Goal: Communication & Community: Answer question/provide support

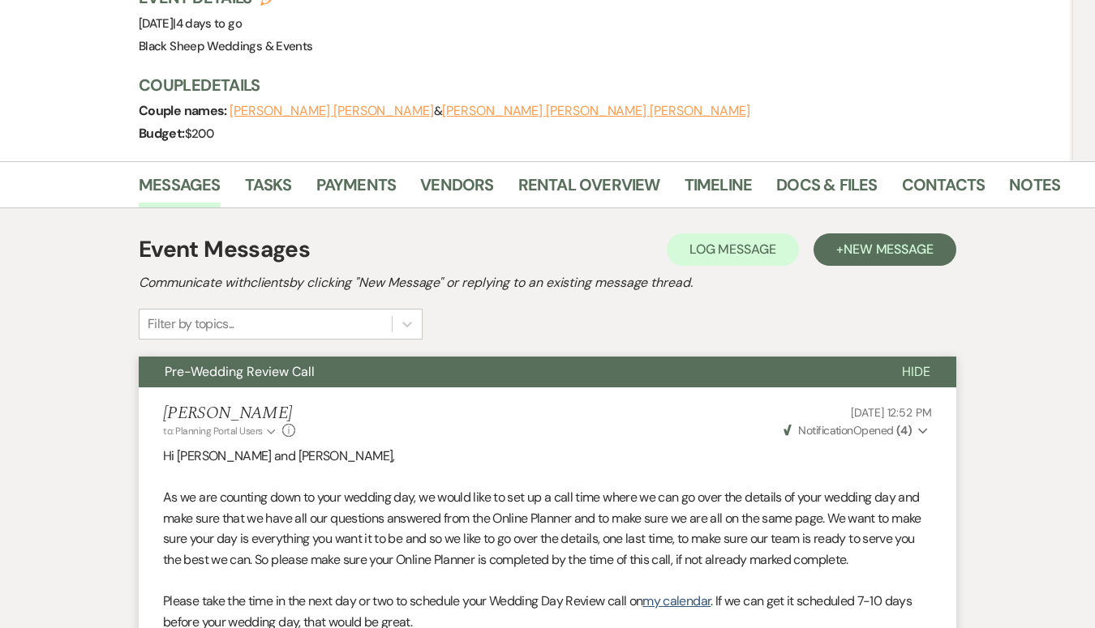
scroll to position [204, 0]
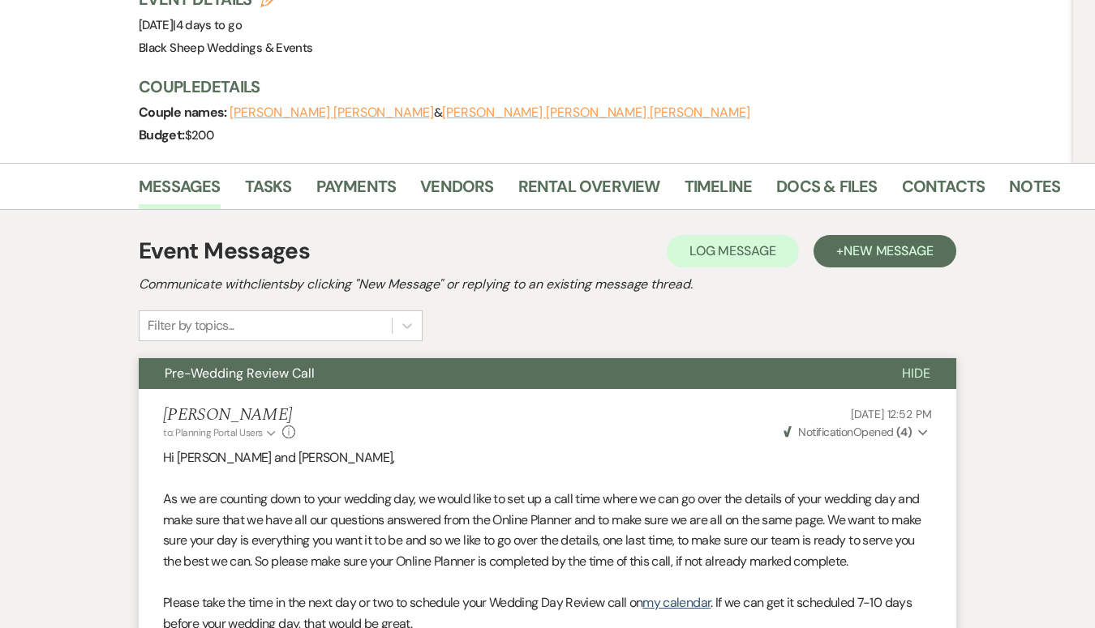
click at [918, 365] on span "Hide" at bounding box center [916, 373] width 28 height 17
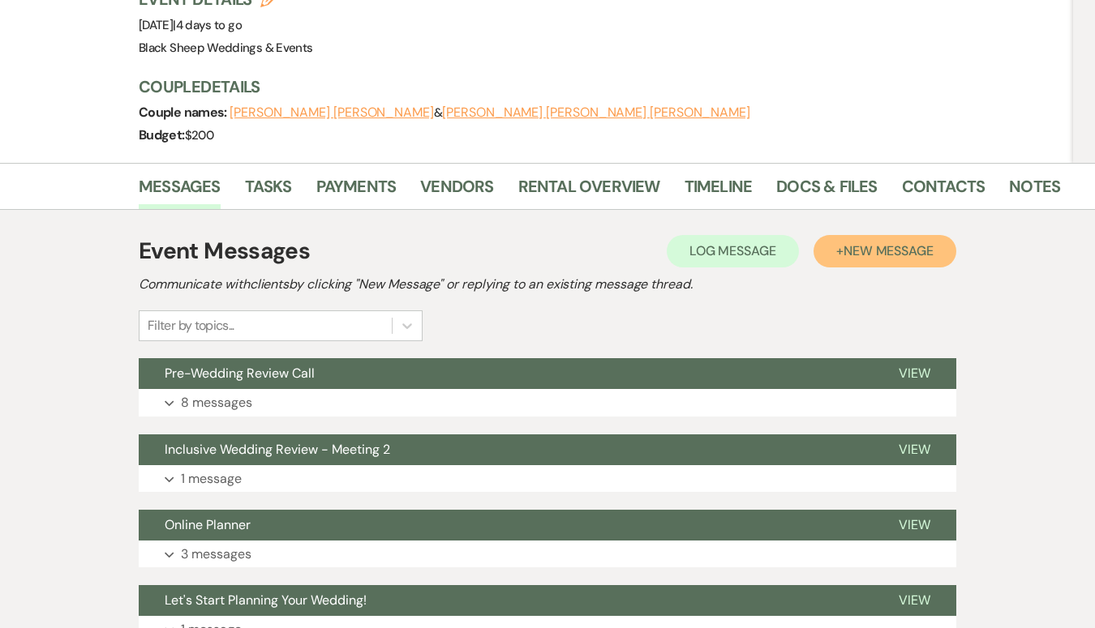
click at [867, 242] on span "New Message" at bounding box center [888, 250] width 90 height 17
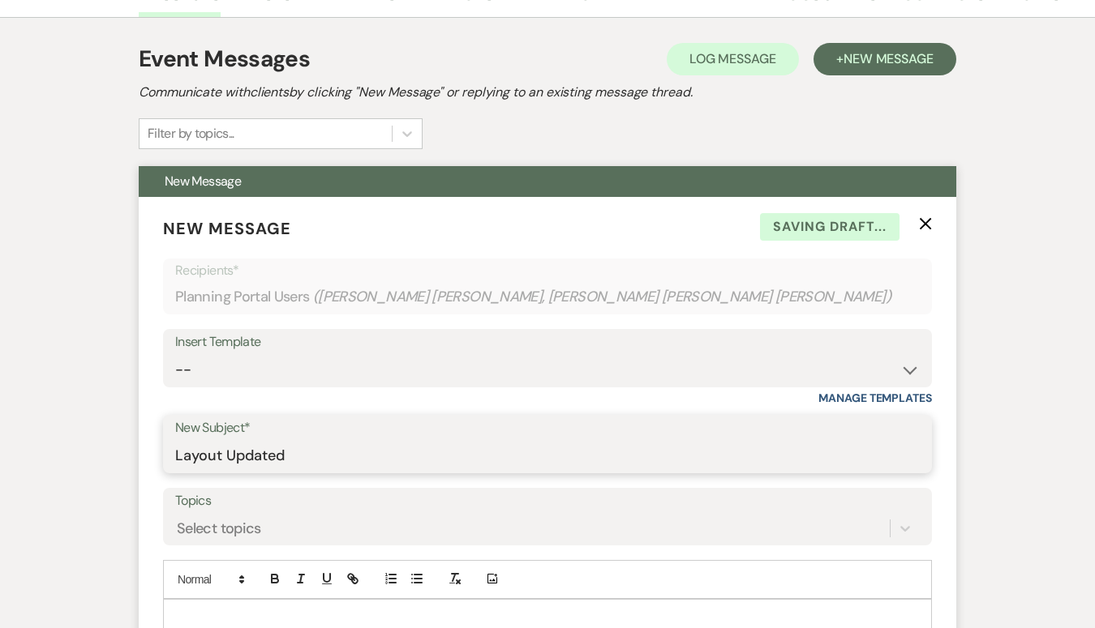
scroll to position [432, 0]
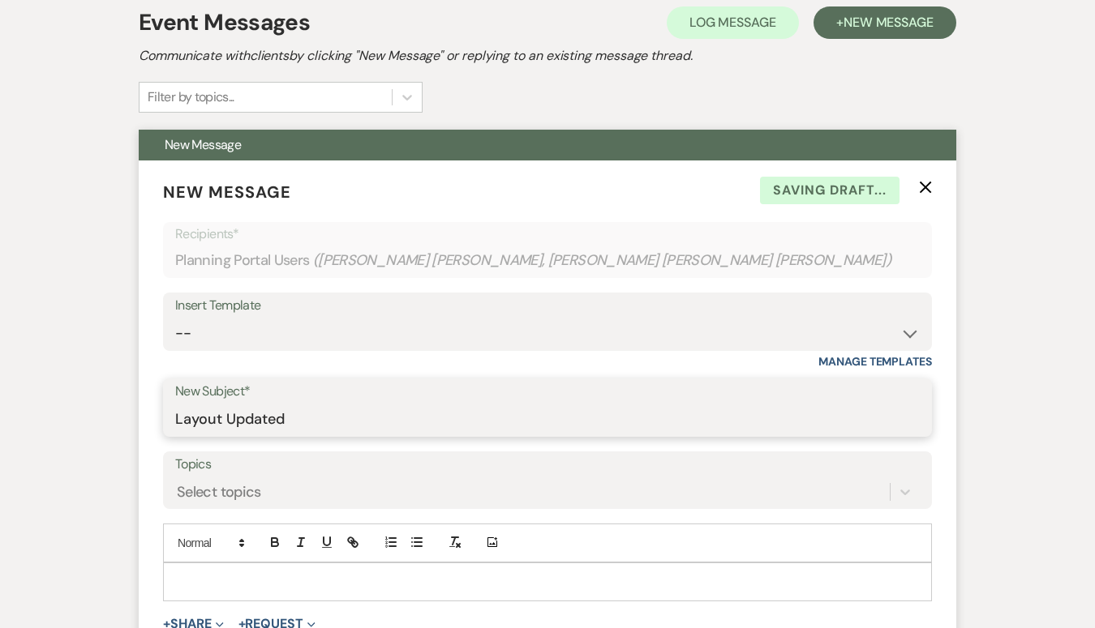
type input "Layout Updated"
click at [174, 564] on div at bounding box center [547, 582] width 767 height 37
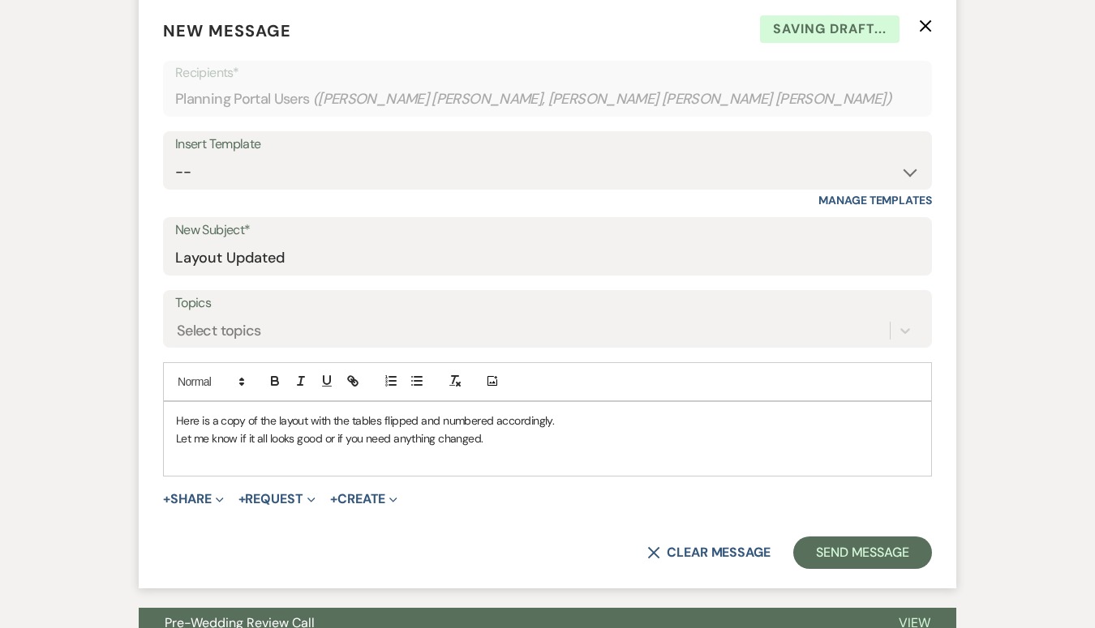
scroll to position [597, 0]
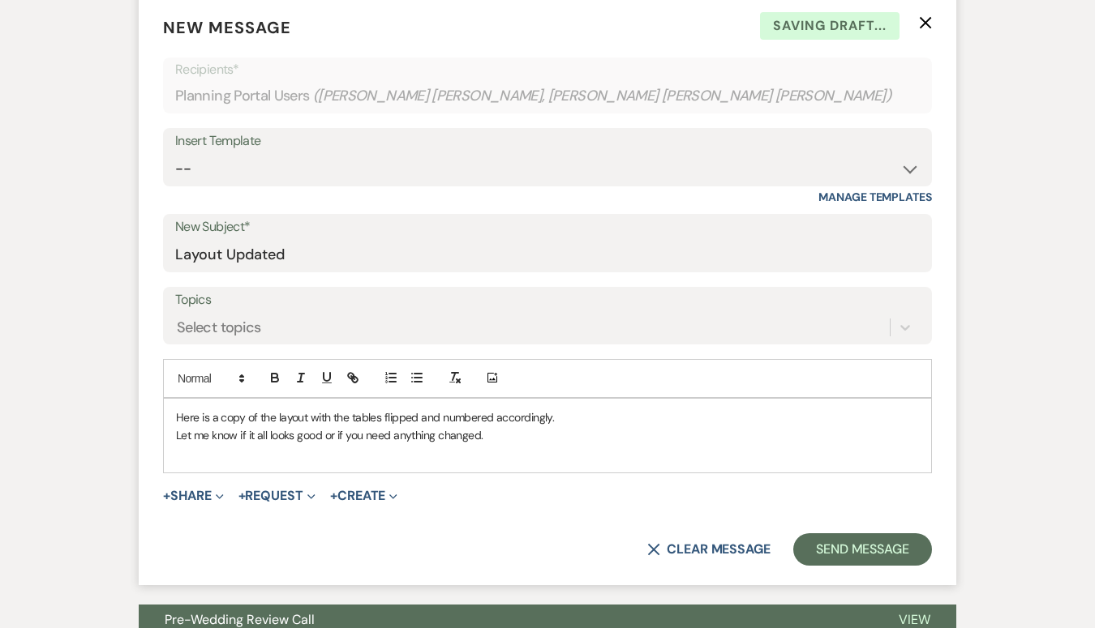
click at [186, 467] on form "New Message X Saving draft... Recipients* Planning Portal Users ( Alyssa Lou Kn…" at bounding box center [547, 290] width 817 height 589
click at [186, 490] on button "+ Share Expand" at bounding box center [193, 496] width 61 height 13
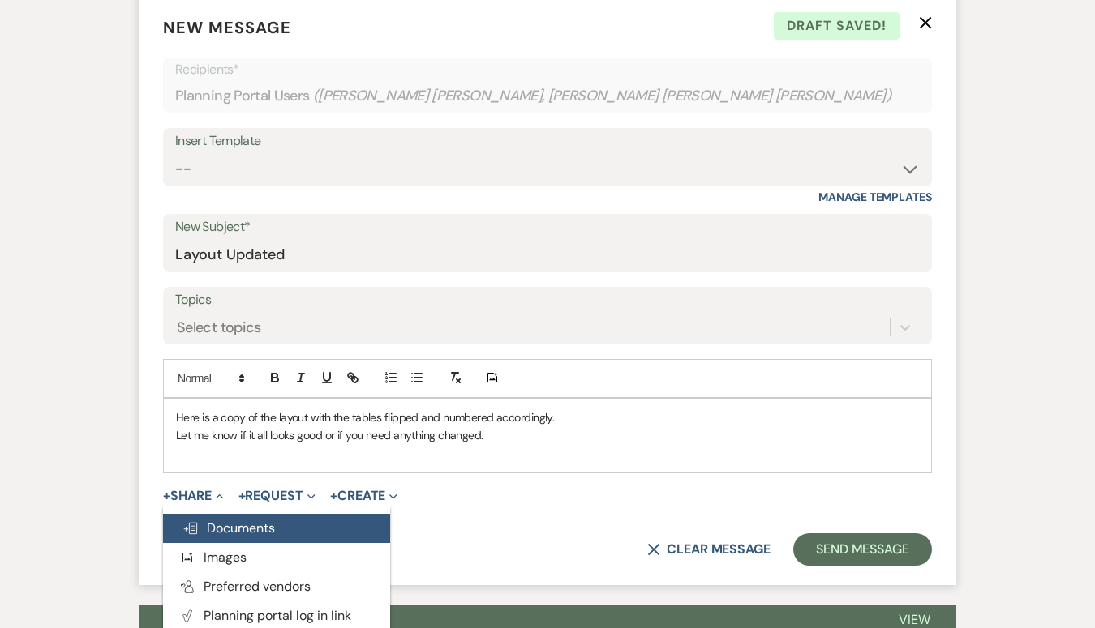
click at [238, 520] on span "Doc Upload Documents" at bounding box center [228, 528] width 92 height 17
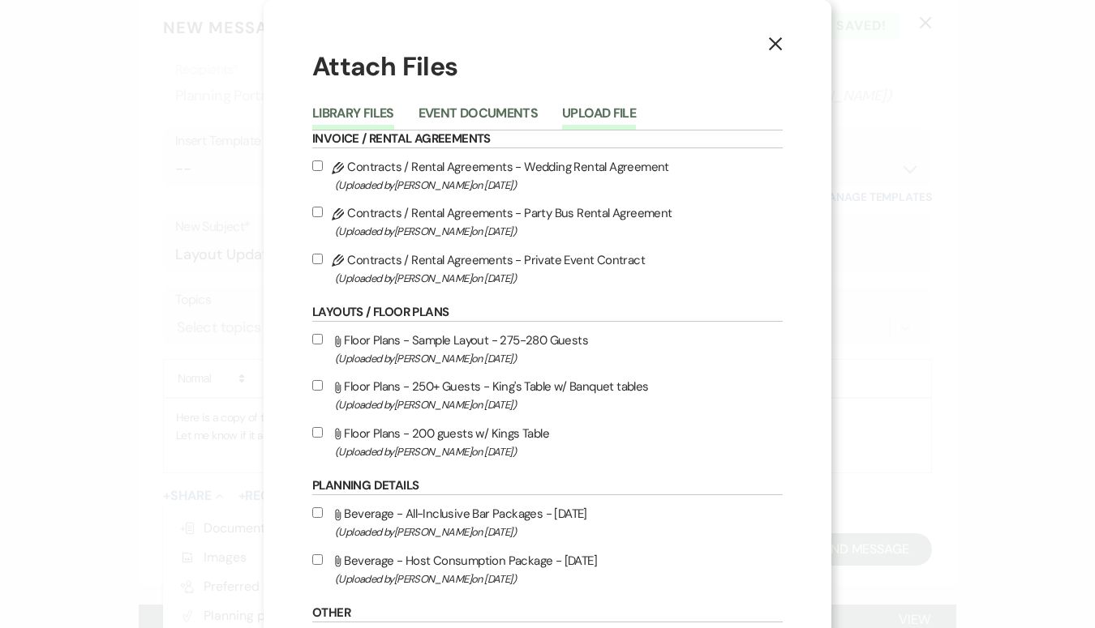
click at [588, 109] on button "Upload File" at bounding box center [599, 118] width 74 height 23
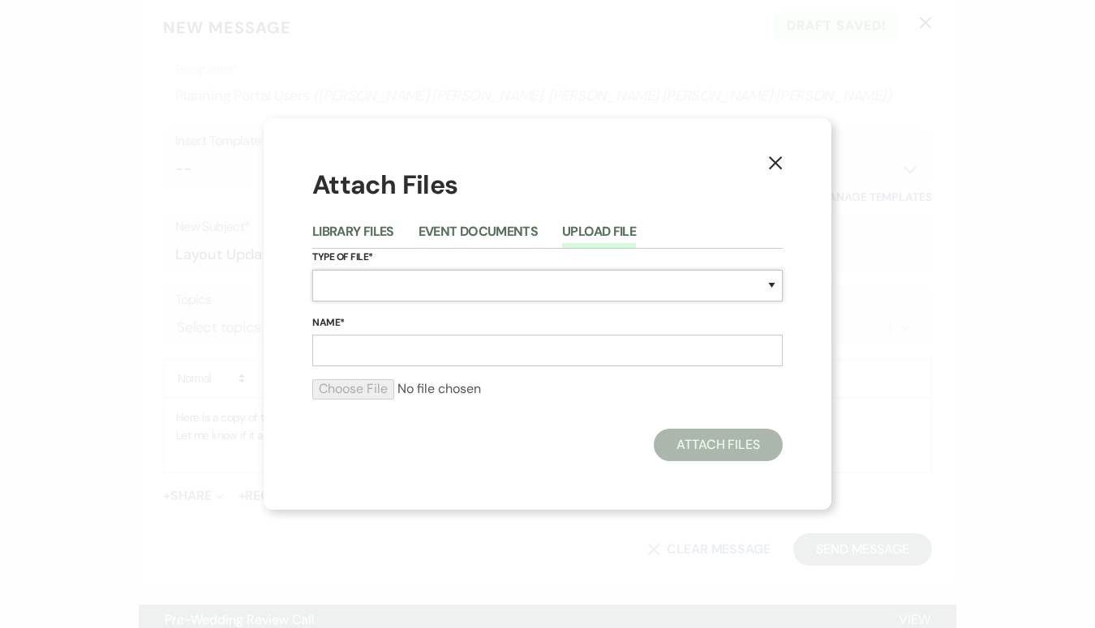
click at [345, 289] on select "Special Event Insurance Vendor Certificate of Insurance Contracts / Rental Agre…" at bounding box center [547, 286] width 470 height 32
select select "25"
click at [312, 270] on select "Special Event Insurance Vendor Certificate of Insurance Contracts / Rental Agre…" at bounding box center [547, 286] width 470 height 32
click at [342, 354] on input "Name*" at bounding box center [547, 351] width 470 height 32
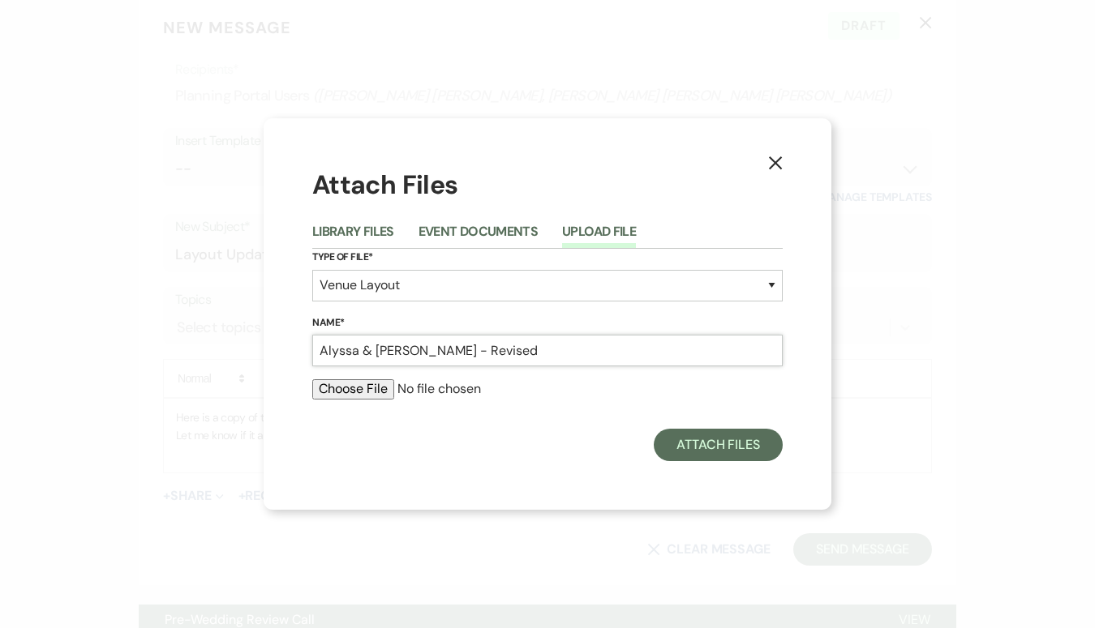
type input "Alyssa & Casey Layout - Revised"
click at [369, 395] on input "file" at bounding box center [547, 388] width 470 height 19
type input "C:\fakepath\Alyssa & Casey Layout - Revised.pdf"
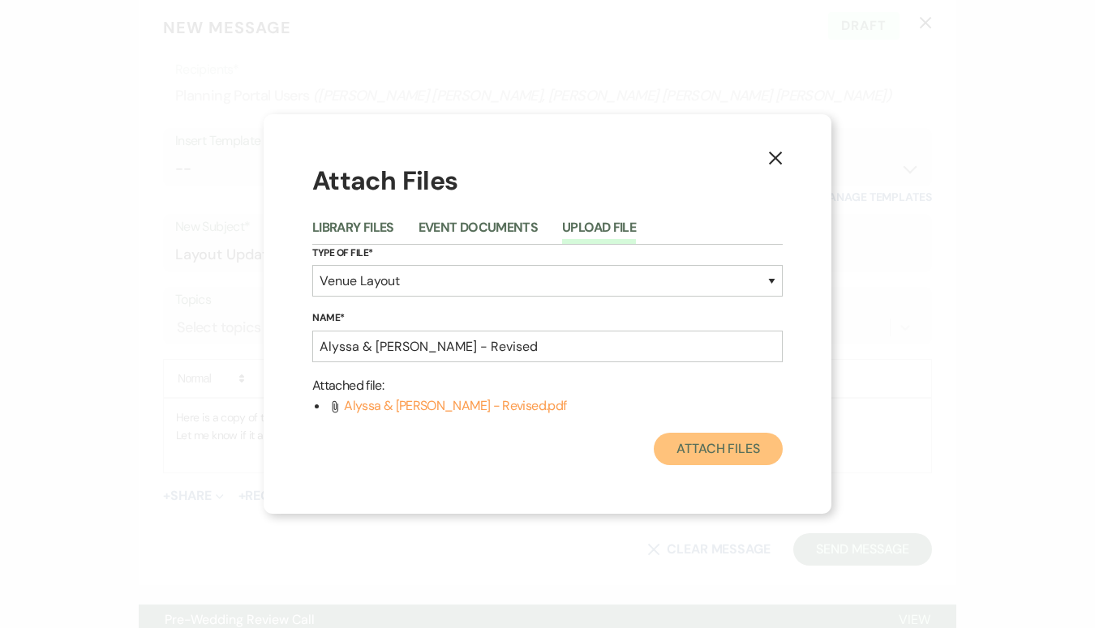
click at [720, 452] on button "Attach Files" at bounding box center [718, 449] width 129 height 32
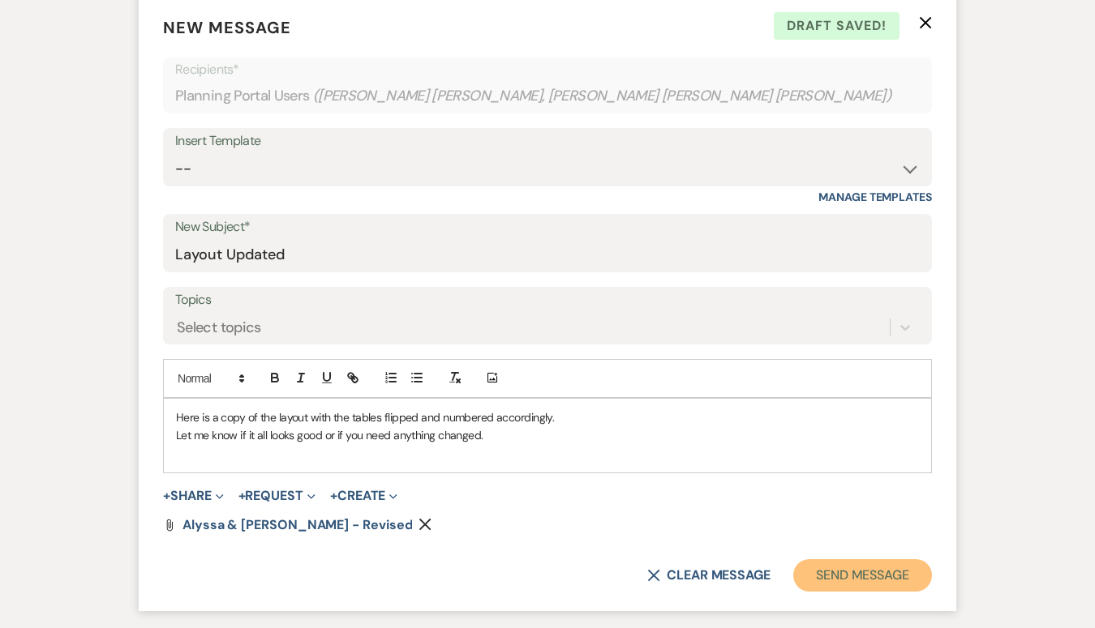
click at [881, 559] on button "Send Message" at bounding box center [862, 575] width 139 height 32
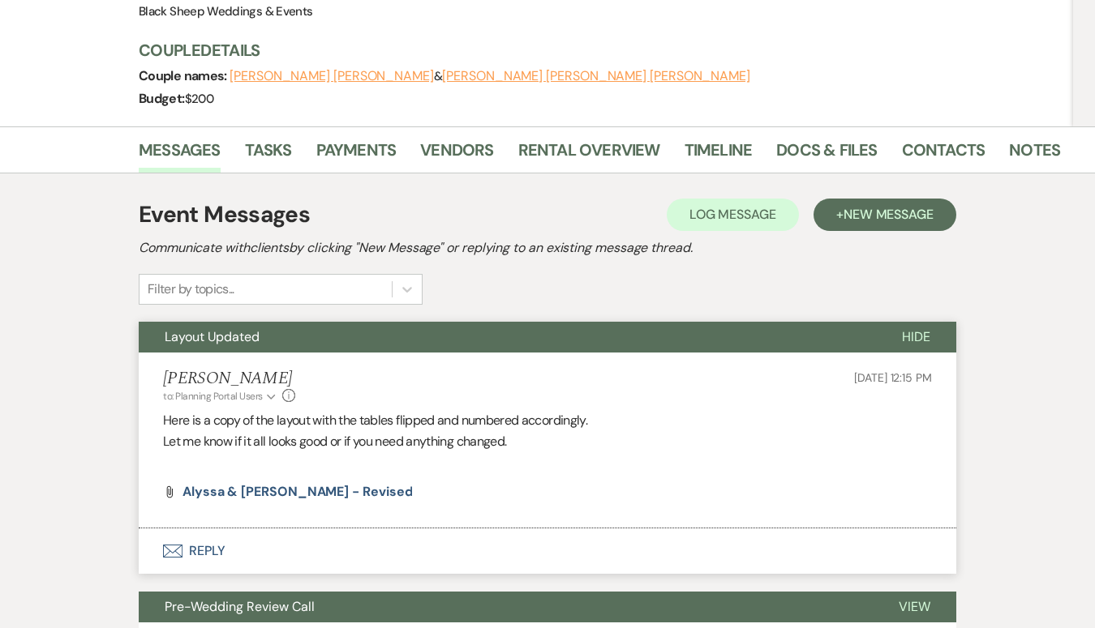
scroll to position [311, 0]
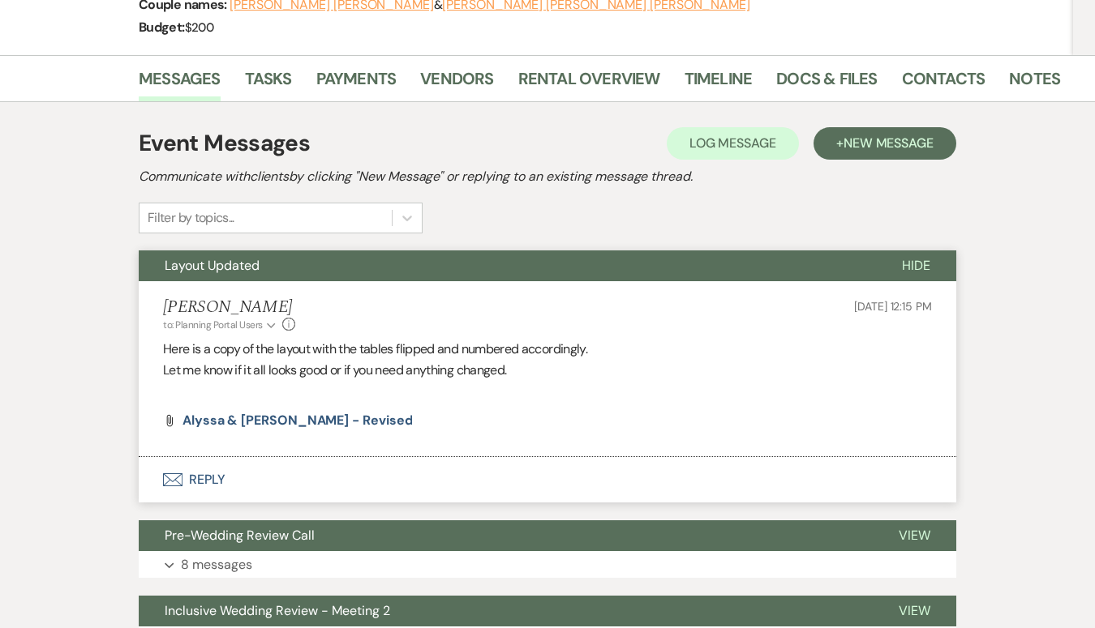
click at [204, 457] on button "Envelope Reply" at bounding box center [547, 479] width 817 height 45
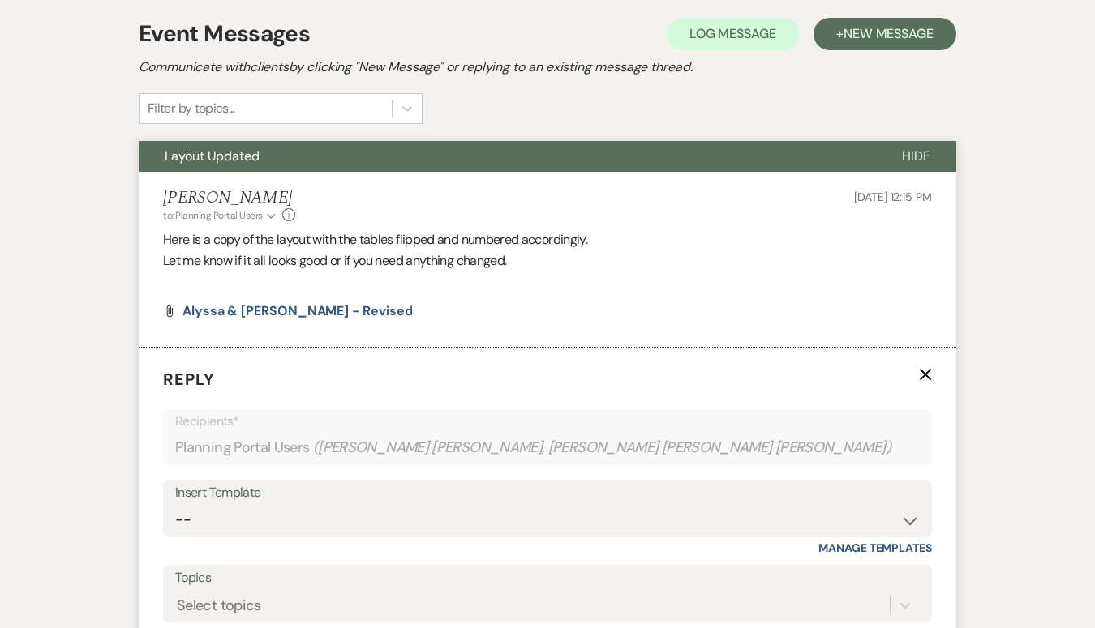
scroll to position [469, 0]
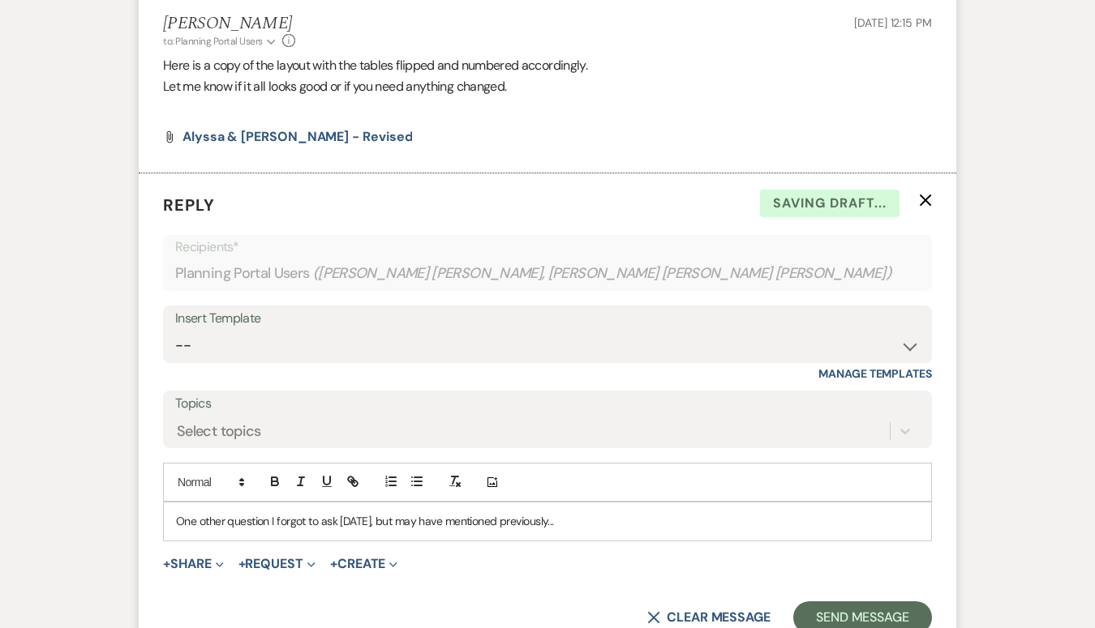
scroll to position [620, 0]
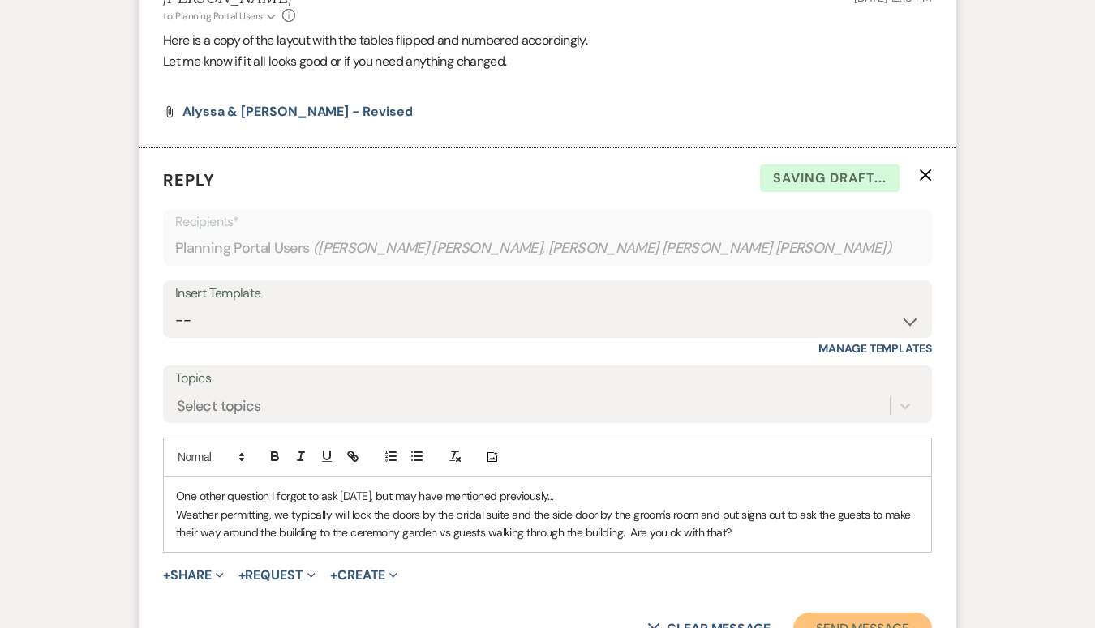
click at [864, 613] on button "Send Message" at bounding box center [862, 629] width 139 height 32
